Goal: Task Accomplishment & Management: Use online tool/utility

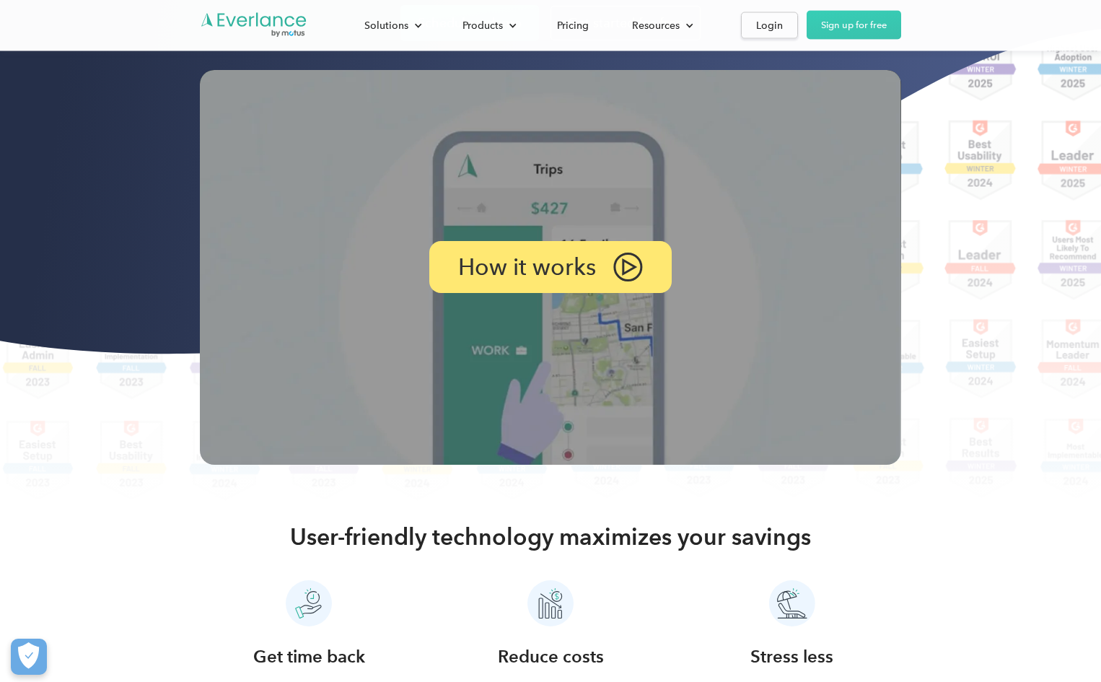
scroll to position [216, 0]
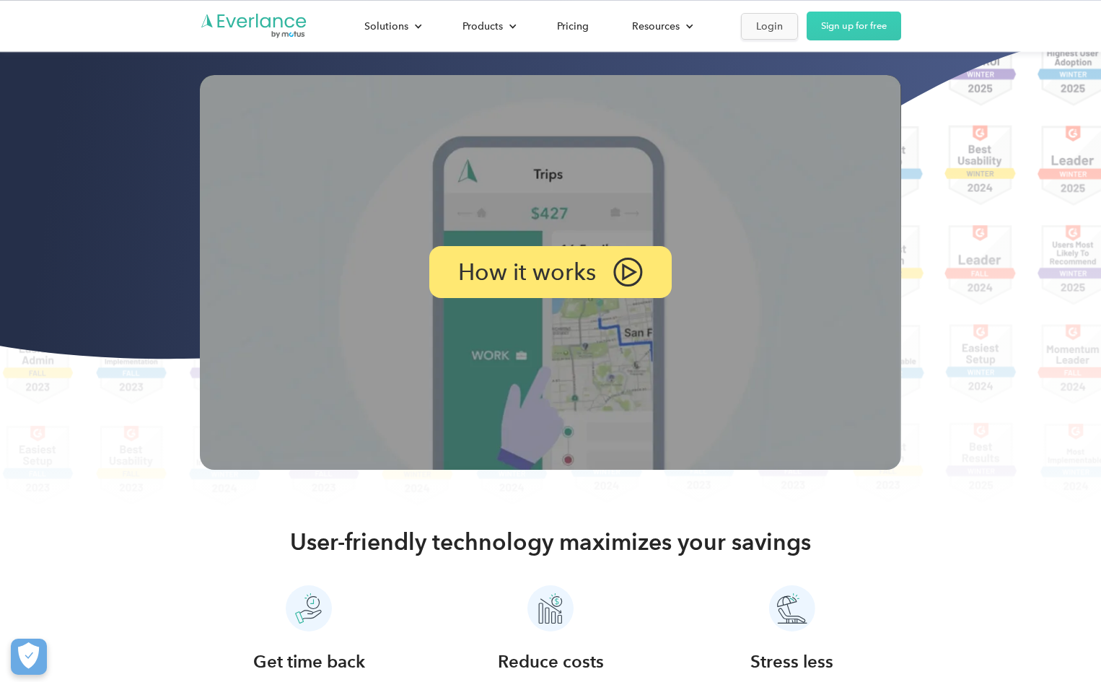
click at [764, 24] on div "Login" at bounding box center [769, 26] width 27 height 18
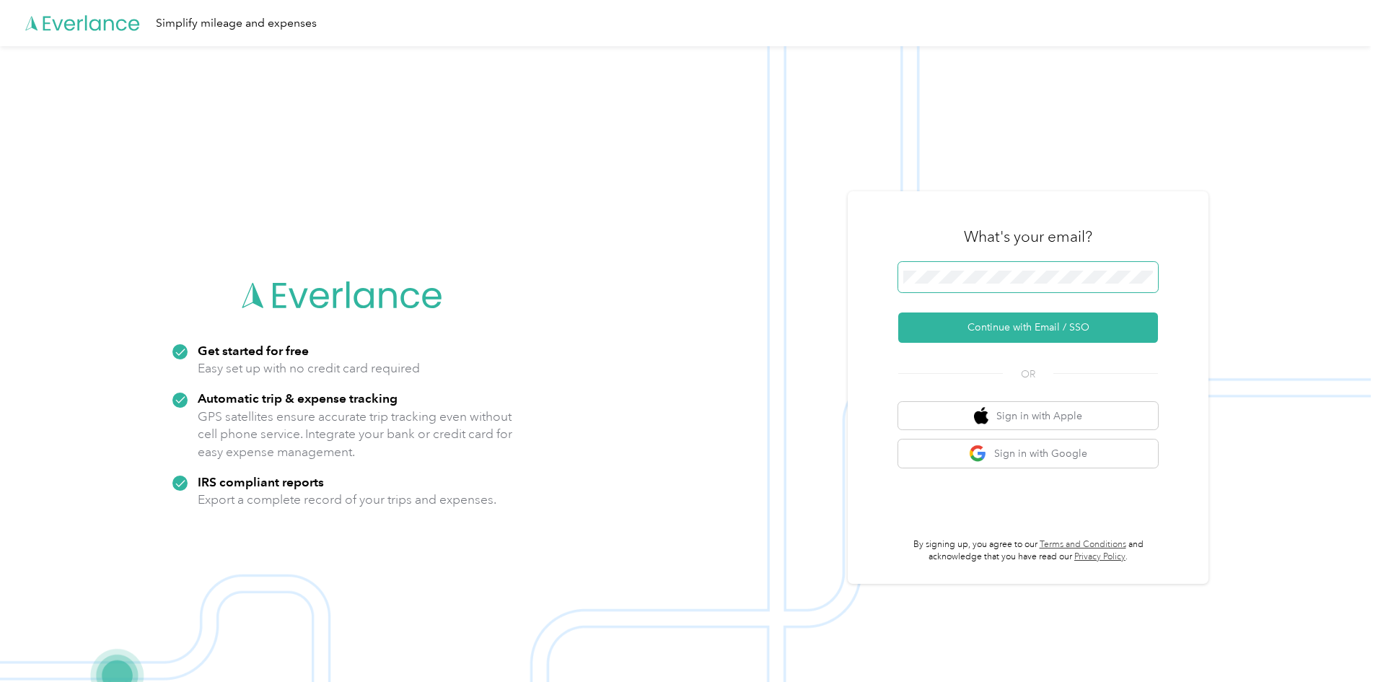
click at [934, 269] on span at bounding box center [1028, 277] width 260 height 30
click at [1030, 322] on button "Continue with Email / SSO" at bounding box center [1028, 327] width 260 height 30
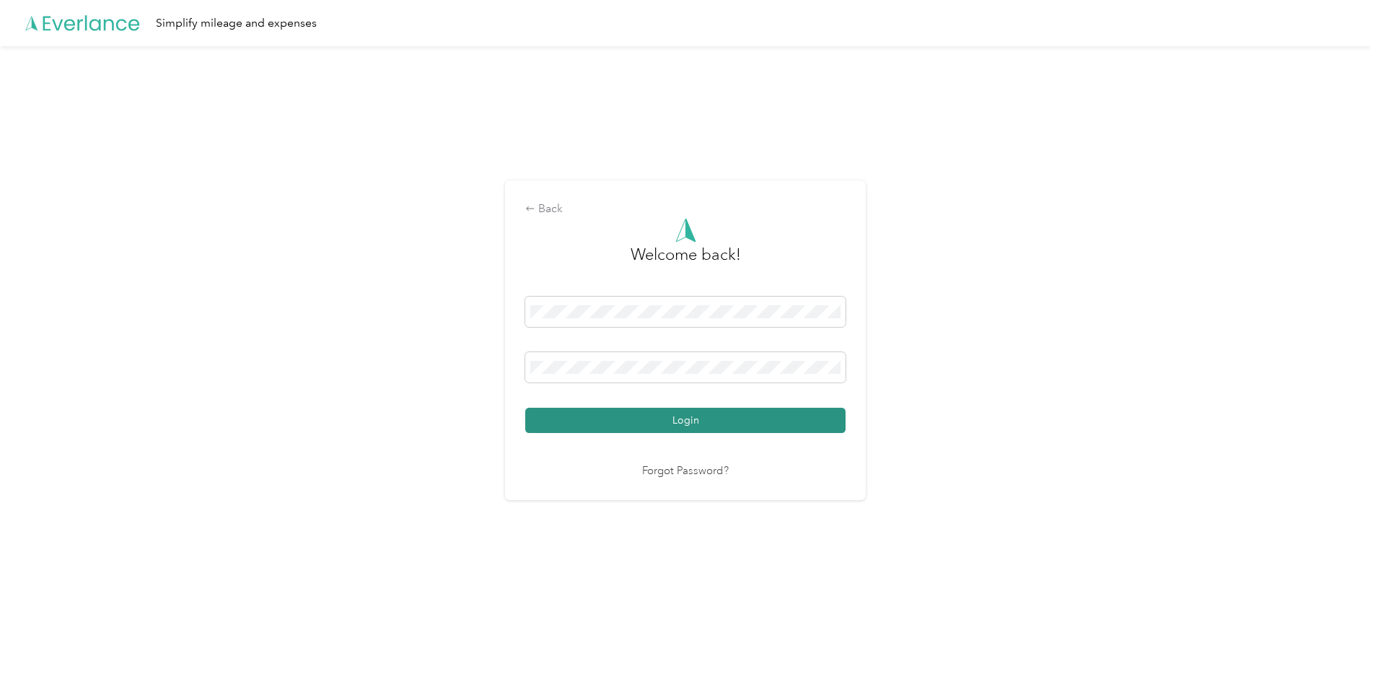
click at [678, 422] on button "Login" at bounding box center [685, 420] width 320 height 25
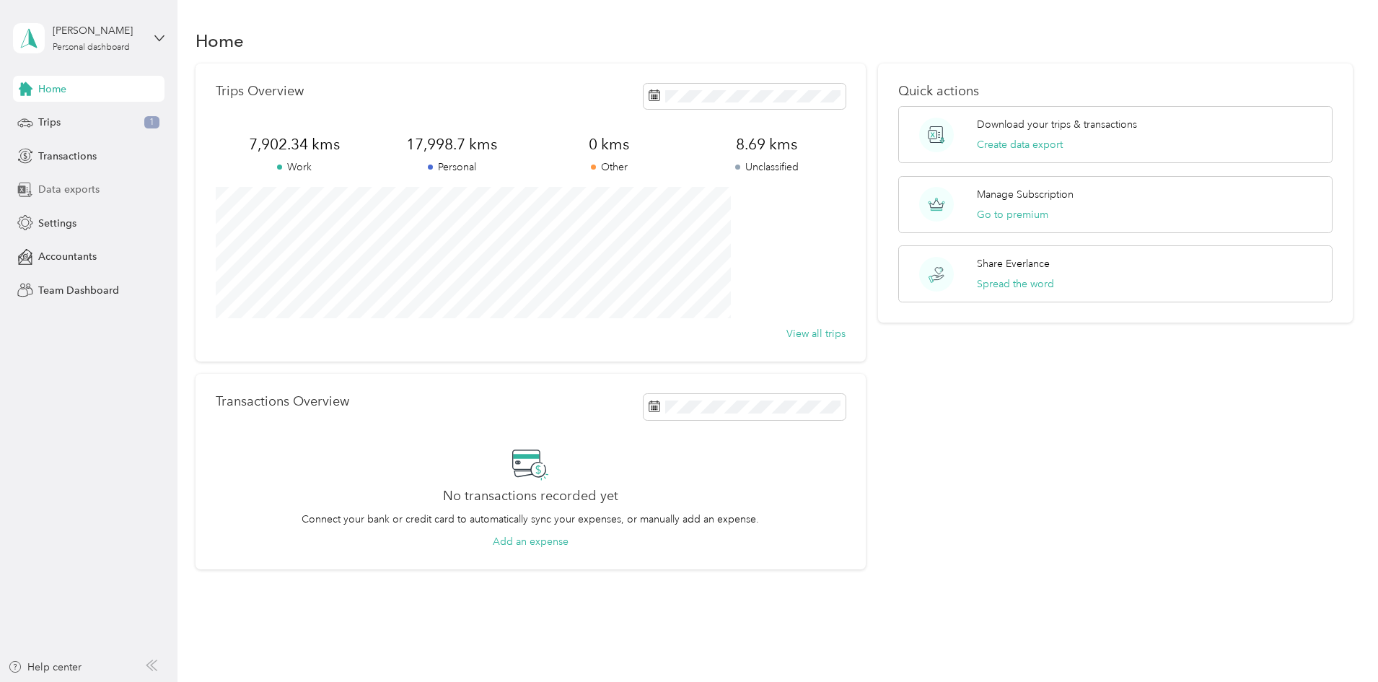
click at [58, 194] on span "Data exports" at bounding box center [68, 189] width 61 height 15
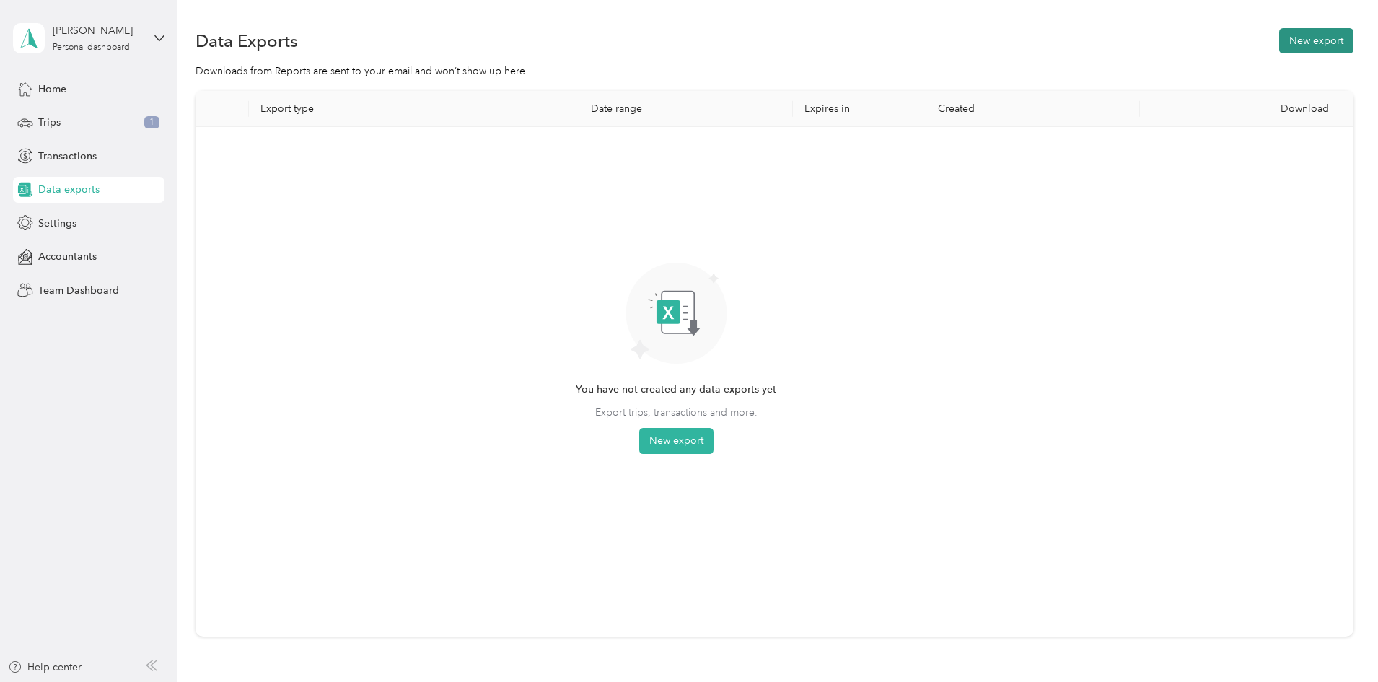
click at [1104, 40] on button "New export" at bounding box center [1316, 40] width 74 height 25
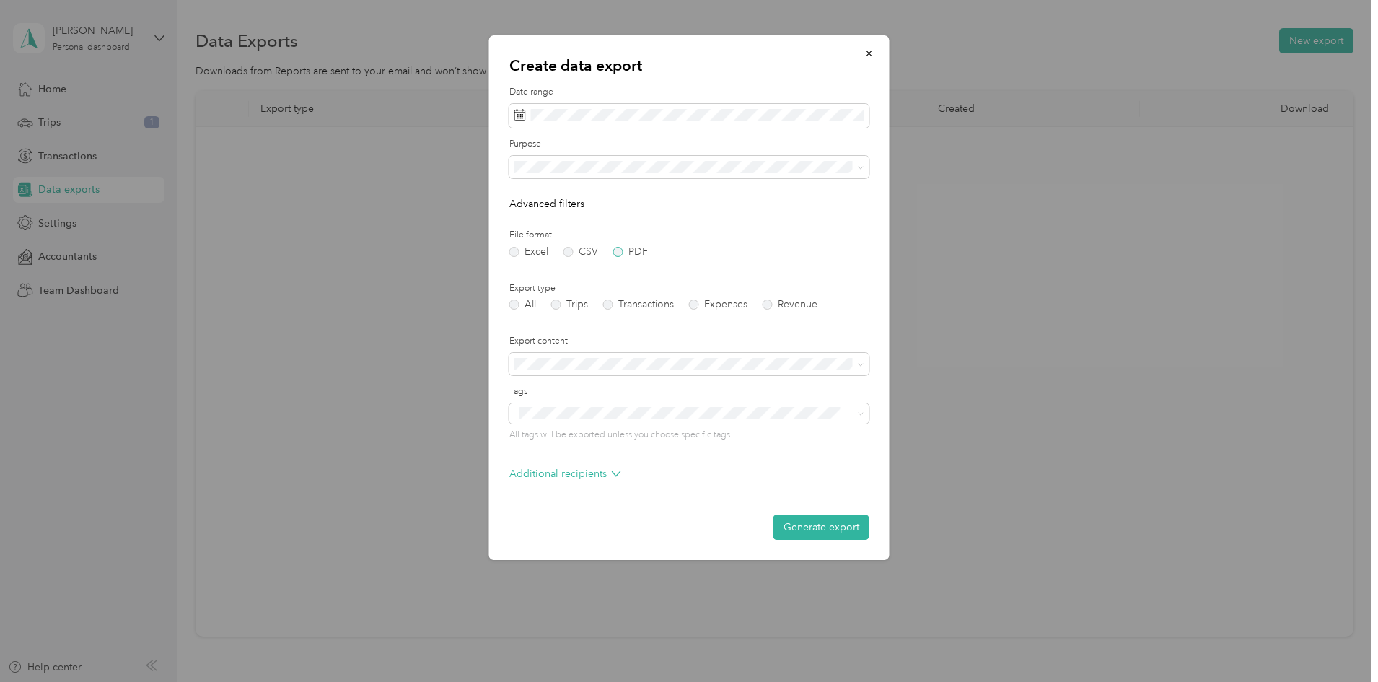
click at [621, 252] on label "PDF" at bounding box center [630, 252] width 35 height 10
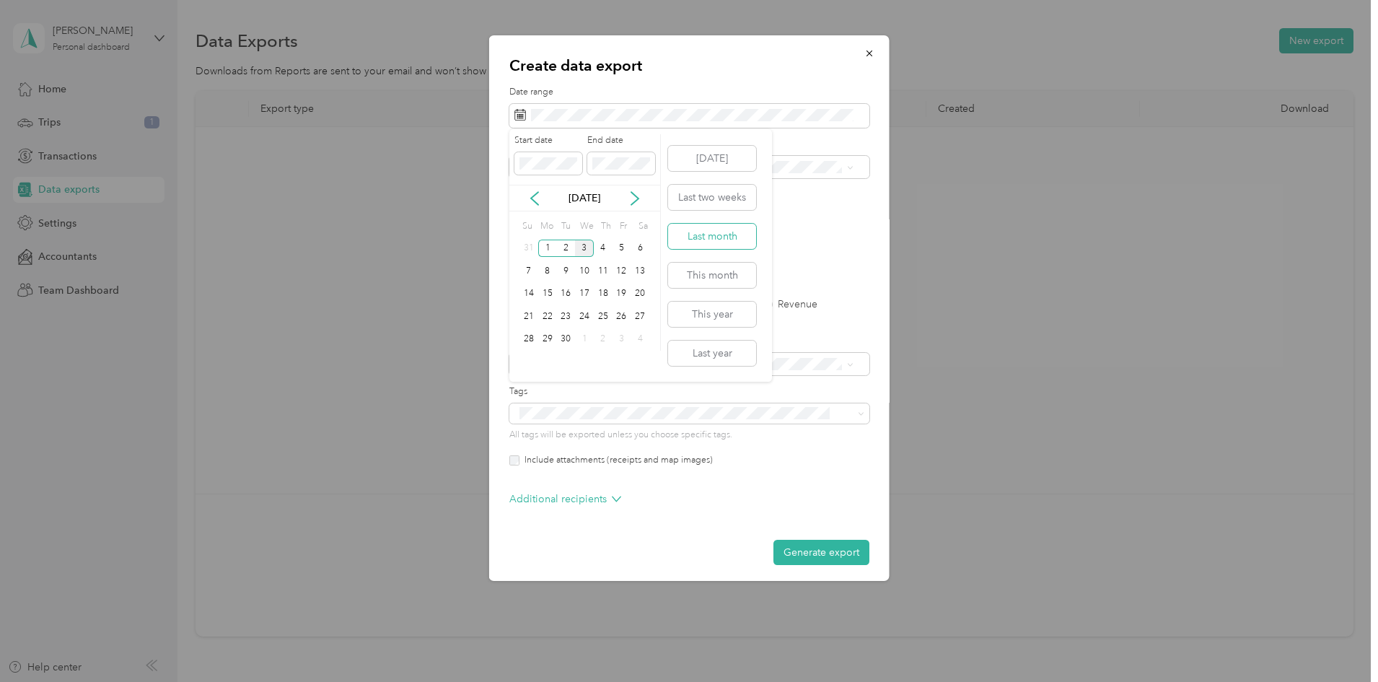
click at [719, 240] on button "Last month" at bounding box center [712, 236] width 88 height 25
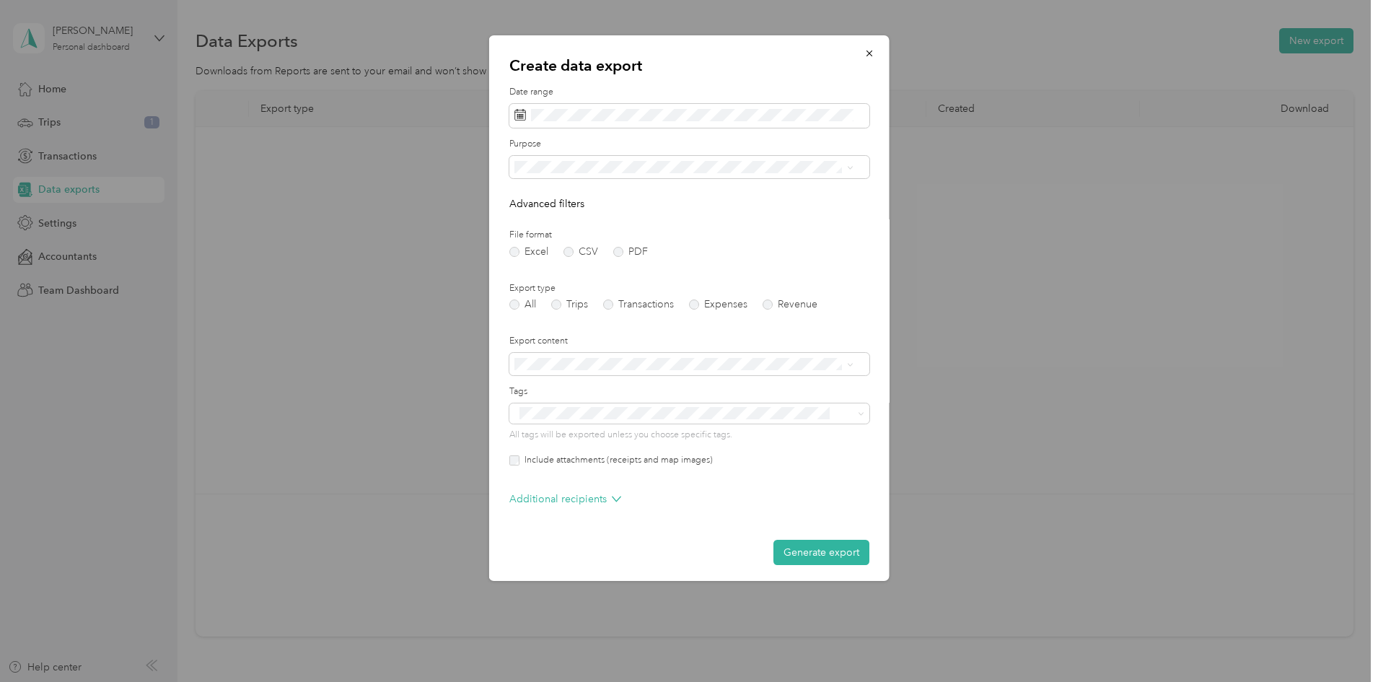
click at [556, 417] on li "Summary and full list" at bounding box center [683, 414] width 349 height 25
click at [788, 548] on button "Generate export" at bounding box center [821, 552] width 96 height 25
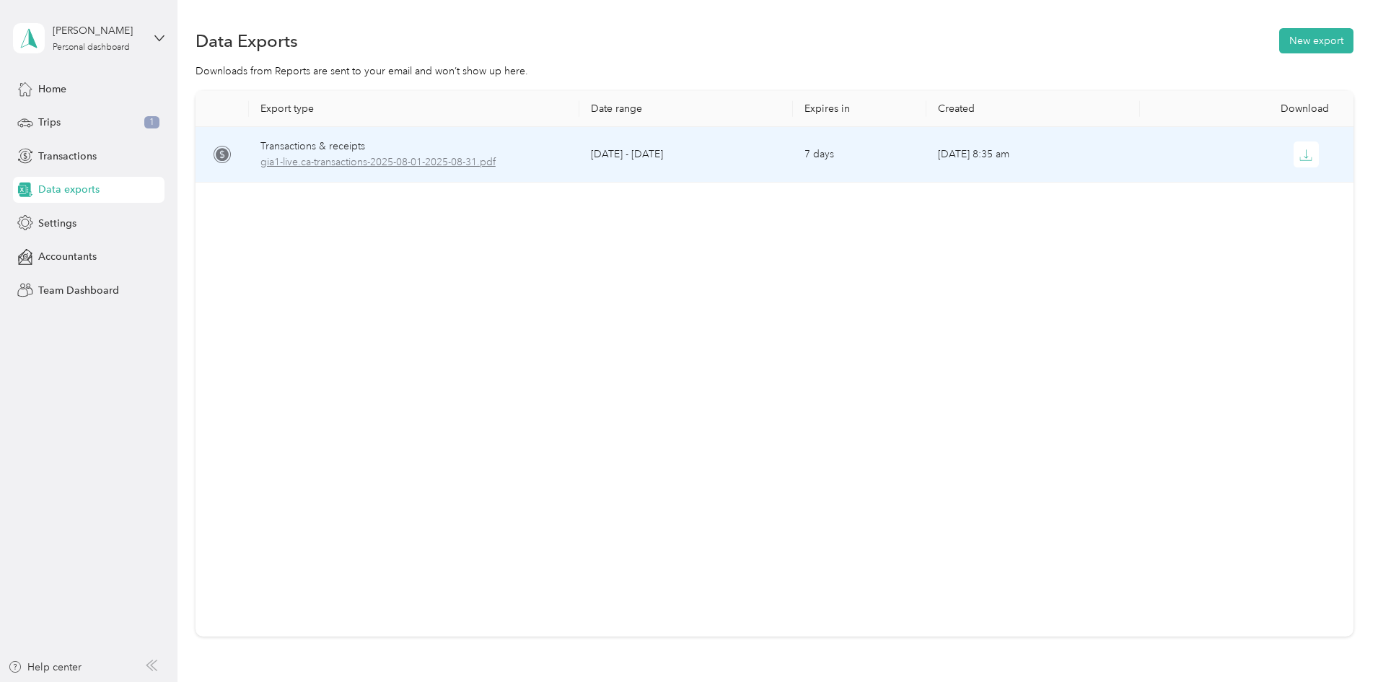
click at [459, 160] on span "gia1-live.ca-transactions-2025-08-01-2025-08-31.pdf" at bounding box center [413, 162] width 307 height 16
click at [1104, 157] on icon "button" at bounding box center [1306, 153] width 4 height 9
click at [1104, 159] on icon "button" at bounding box center [1305, 155] width 13 height 13
